Goal: Find specific page/section: Find specific page/section

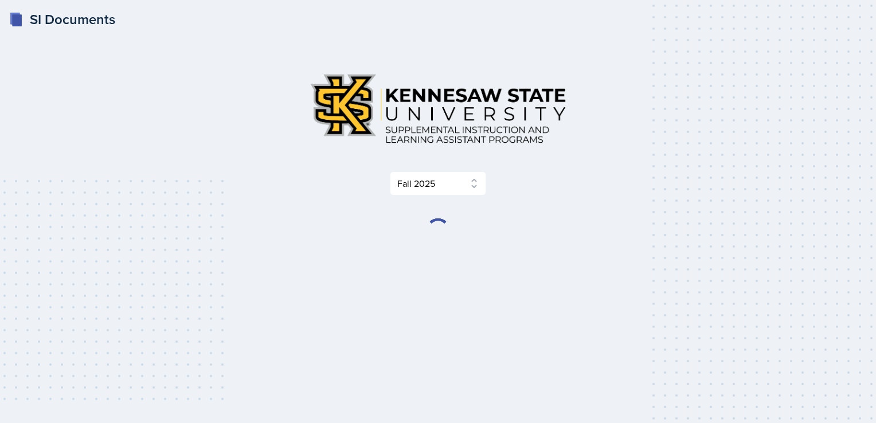
select select "2bed604d-1099-4043-b1bc-2365e8740244"
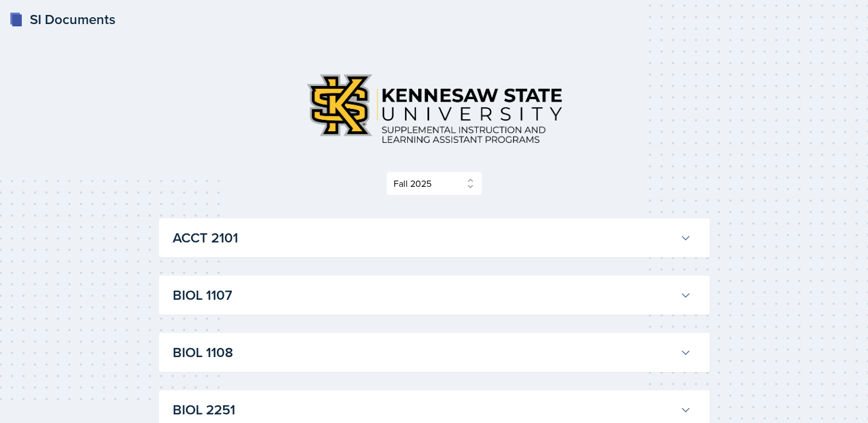
click at [687, 240] on icon at bounding box center [685, 237] width 11 height 11
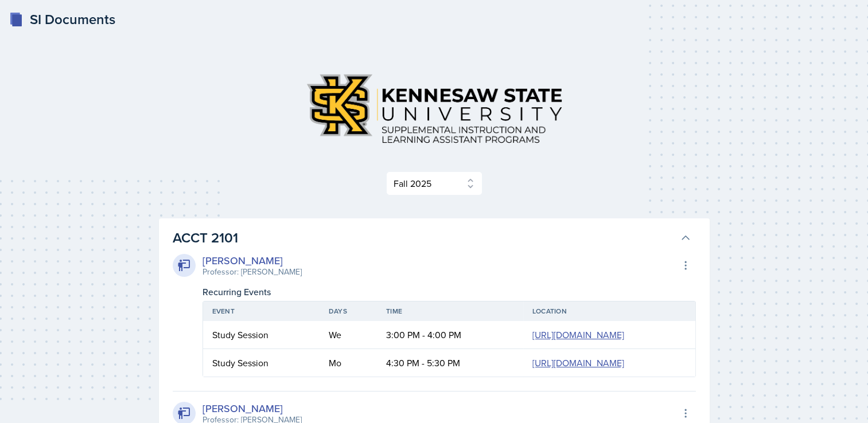
click at [687, 240] on icon at bounding box center [685, 237] width 11 height 11
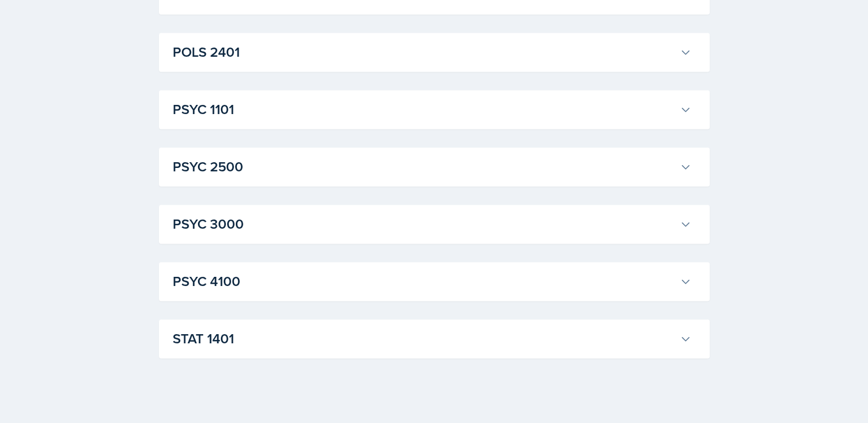
scroll to position [1628, 0]
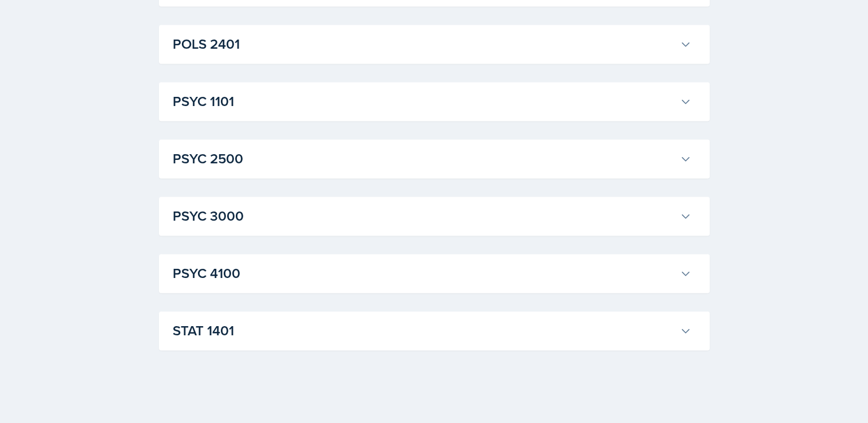
click at [684, 272] on icon at bounding box center [685, 273] width 11 height 11
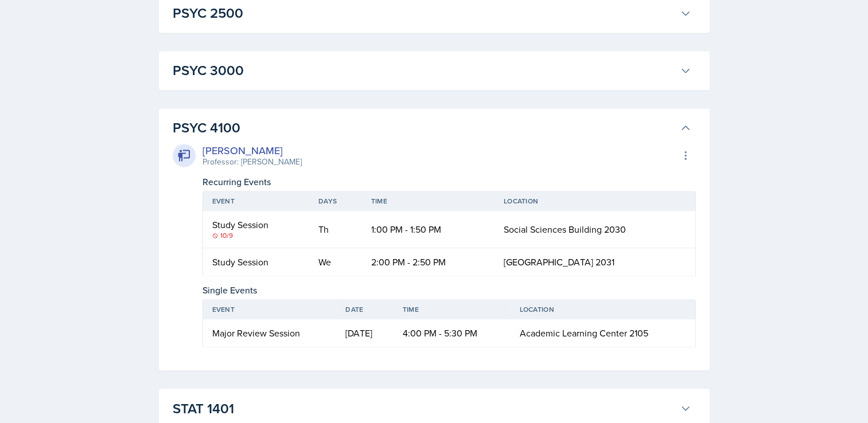
scroll to position [1816, 0]
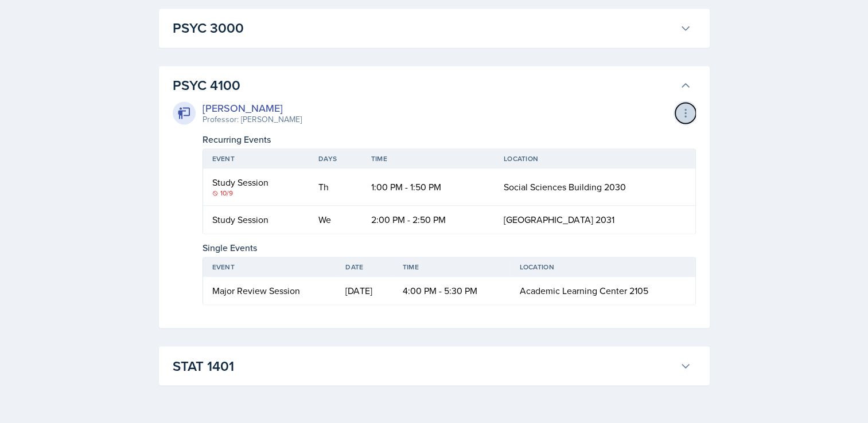
click at [680, 119] on button at bounding box center [685, 113] width 21 height 21
click at [687, 112] on icon at bounding box center [685, 112] width 11 height 11
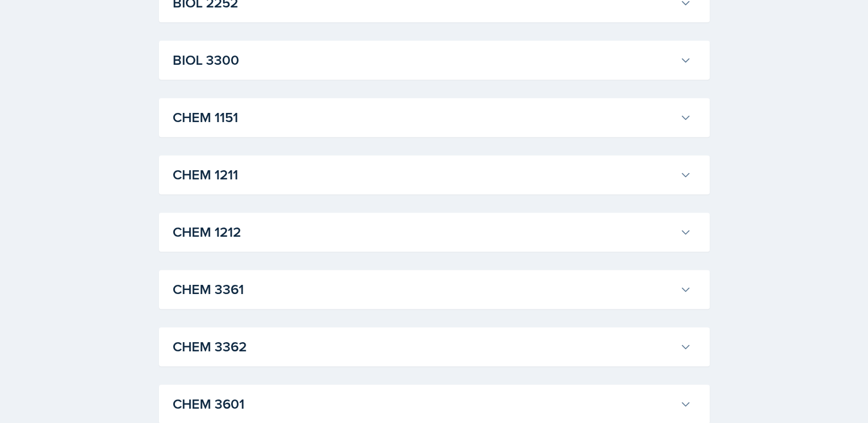
scroll to position [0, 0]
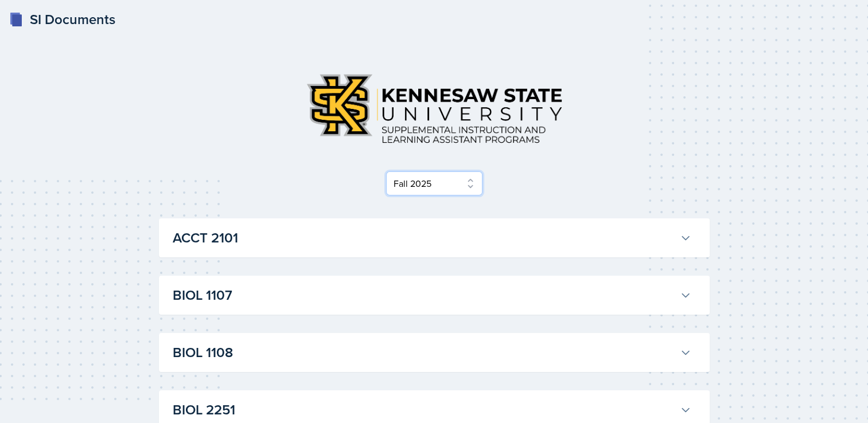
click at [450, 182] on select "Select Semester Fall 2025 Summer 2025 Spring 2025 Fall 2024 Summer 2024 Spring …" at bounding box center [434, 183] width 96 height 24
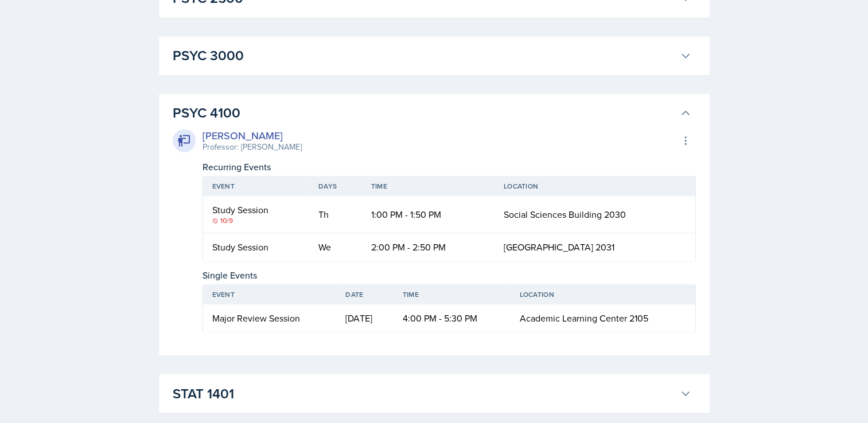
scroll to position [1783, 0]
